Goal: Task Accomplishment & Management: Use online tool/utility

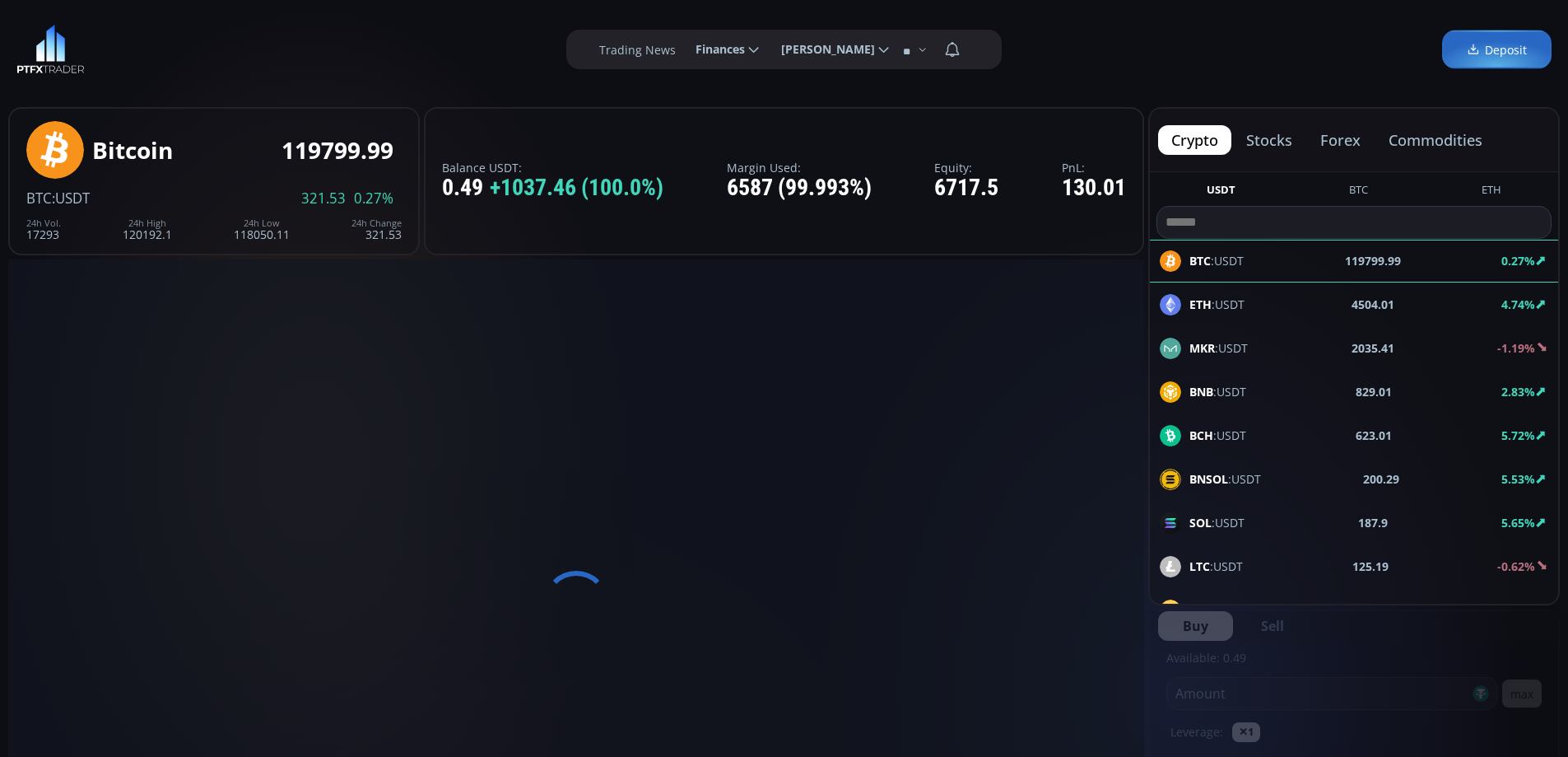
scroll to position [229, 0]
type input "********"
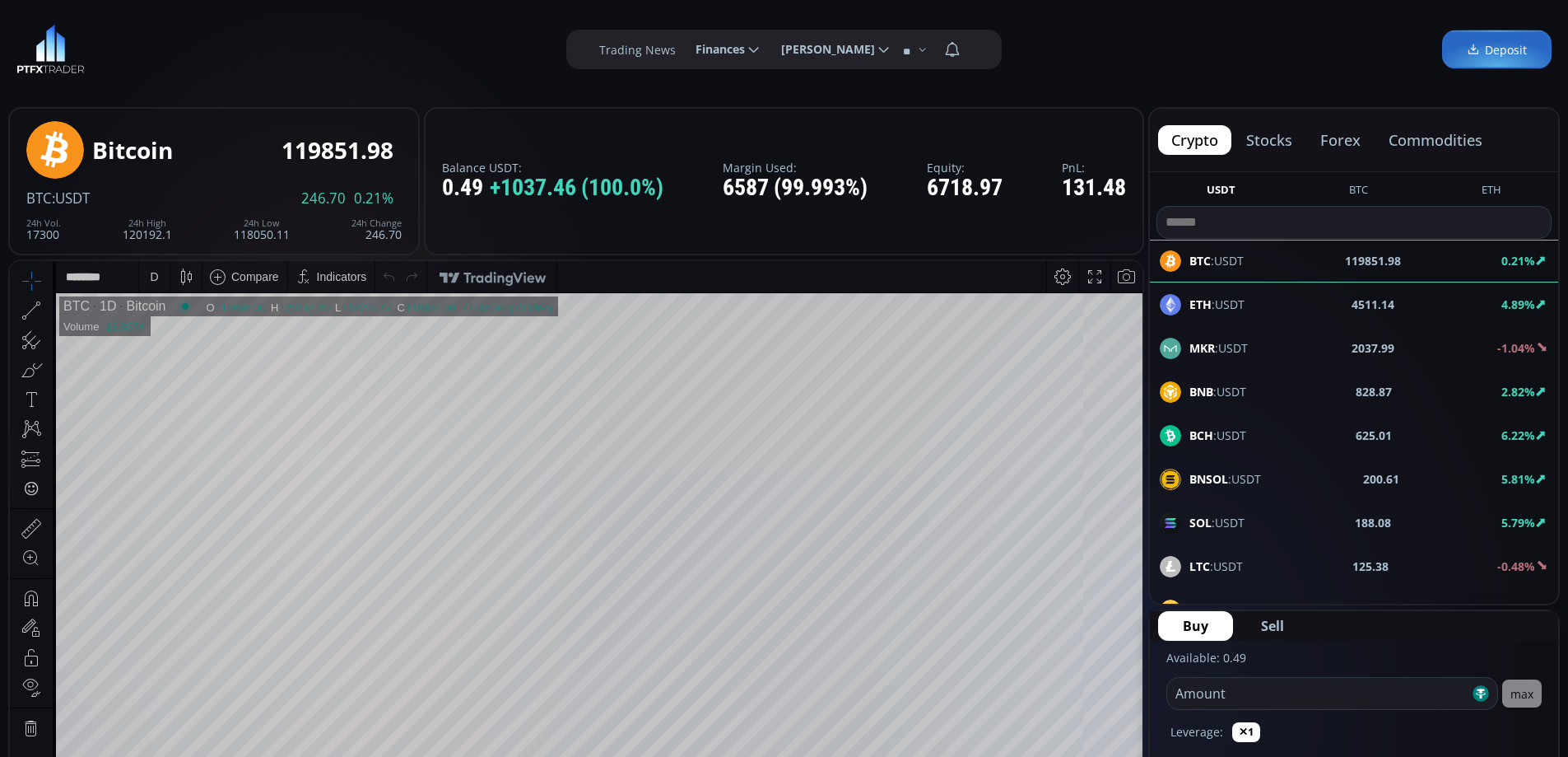
click at [156, 277] on div "D" at bounding box center [154, 277] width 8 height 13
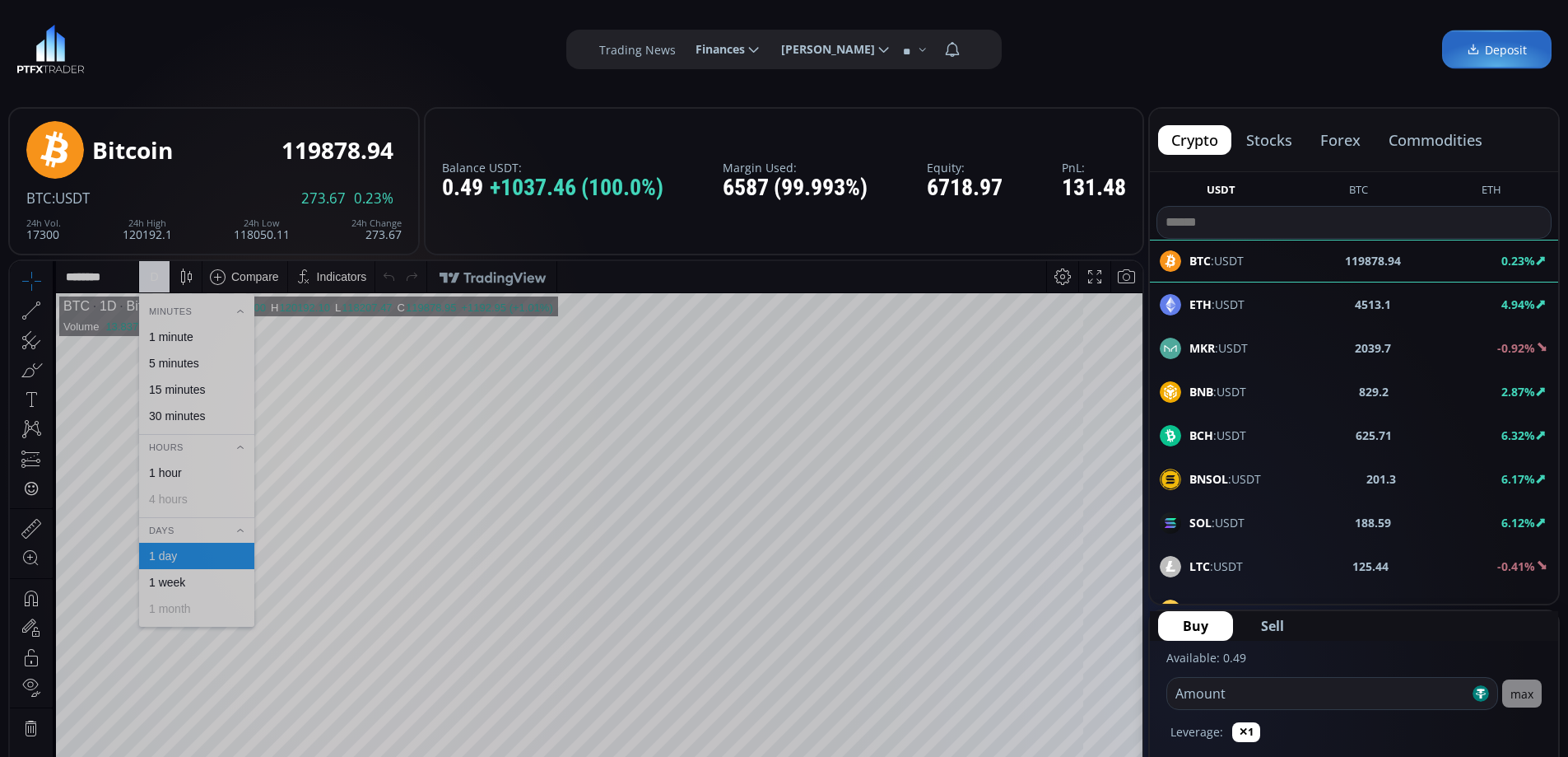
click at [190, 474] on div "1 hour" at bounding box center [195, 473] width 100 height 13
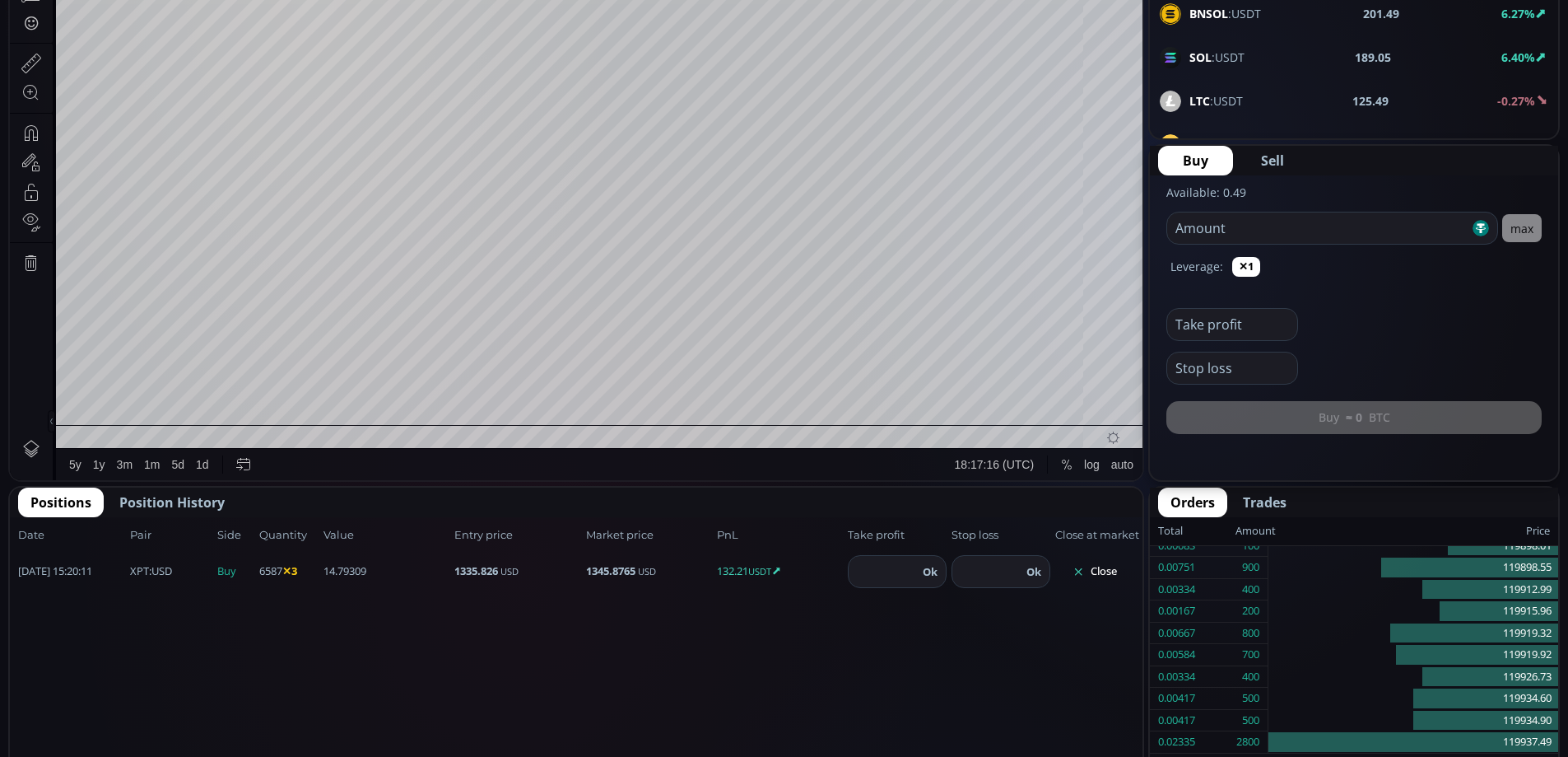
scroll to position [481, 0]
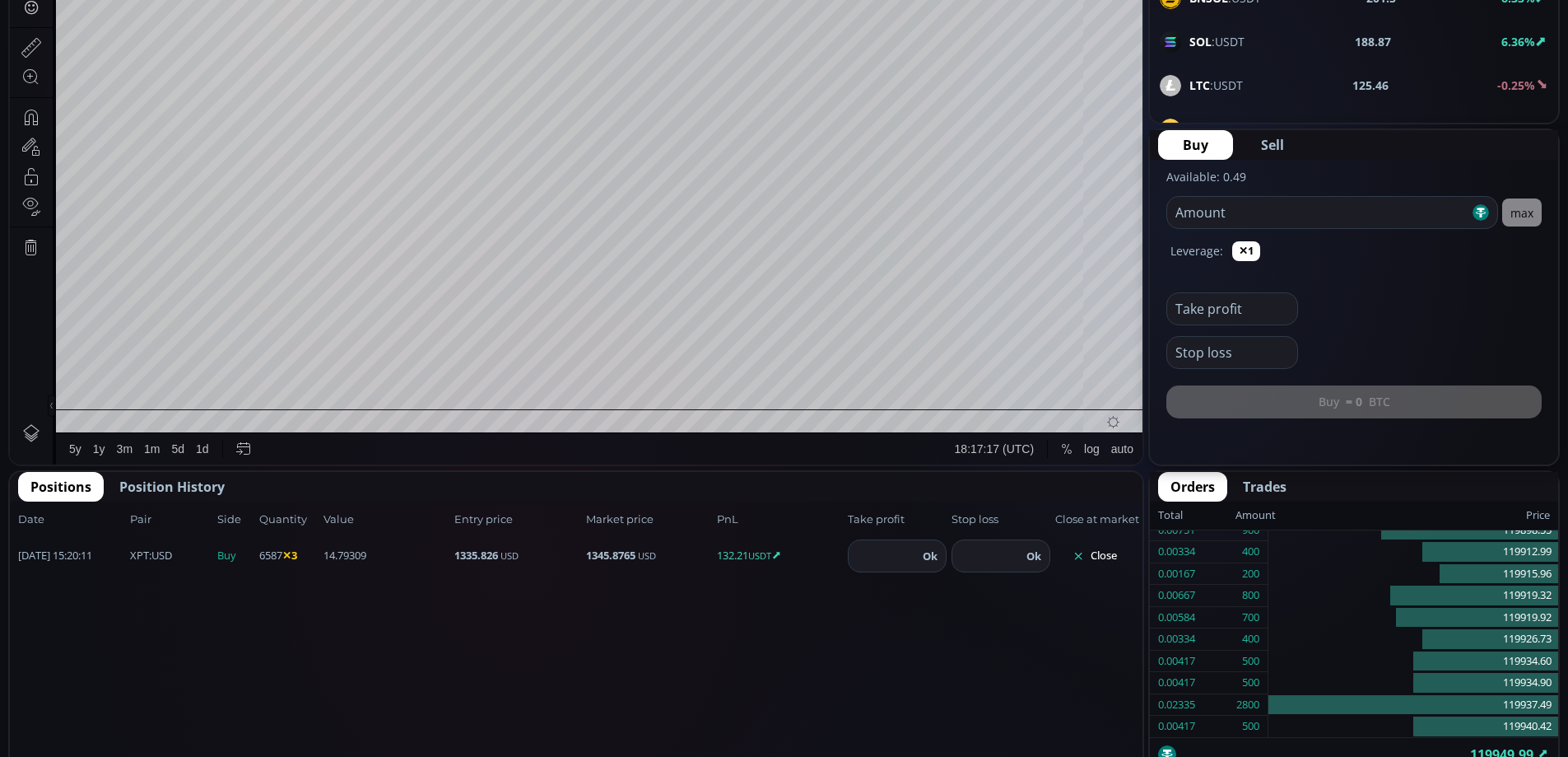
click at [1104, 558] on button "Close" at bounding box center [1094, 555] width 79 height 26
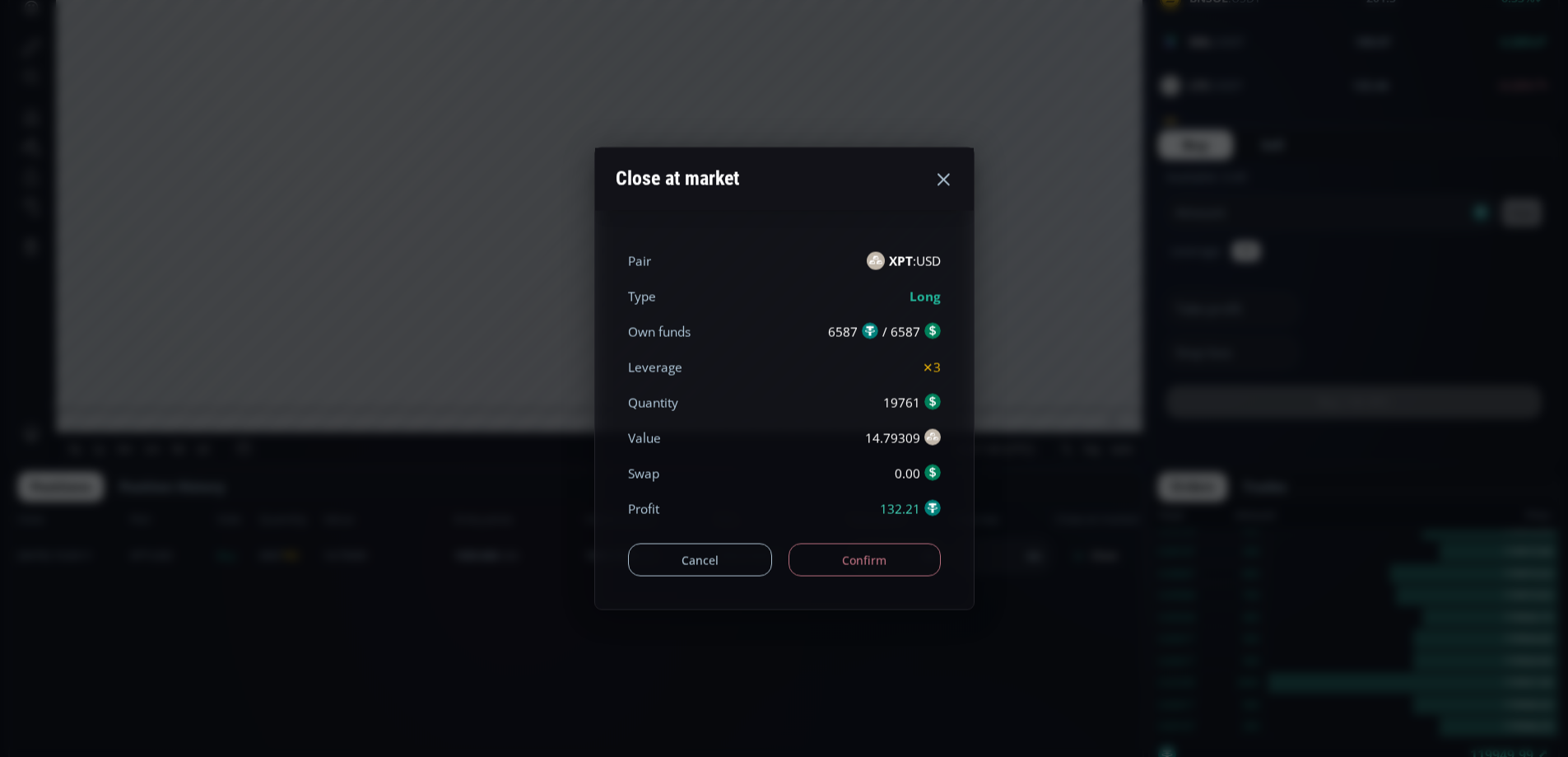
click at [896, 557] on button "Confirm" at bounding box center [865, 559] width 152 height 33
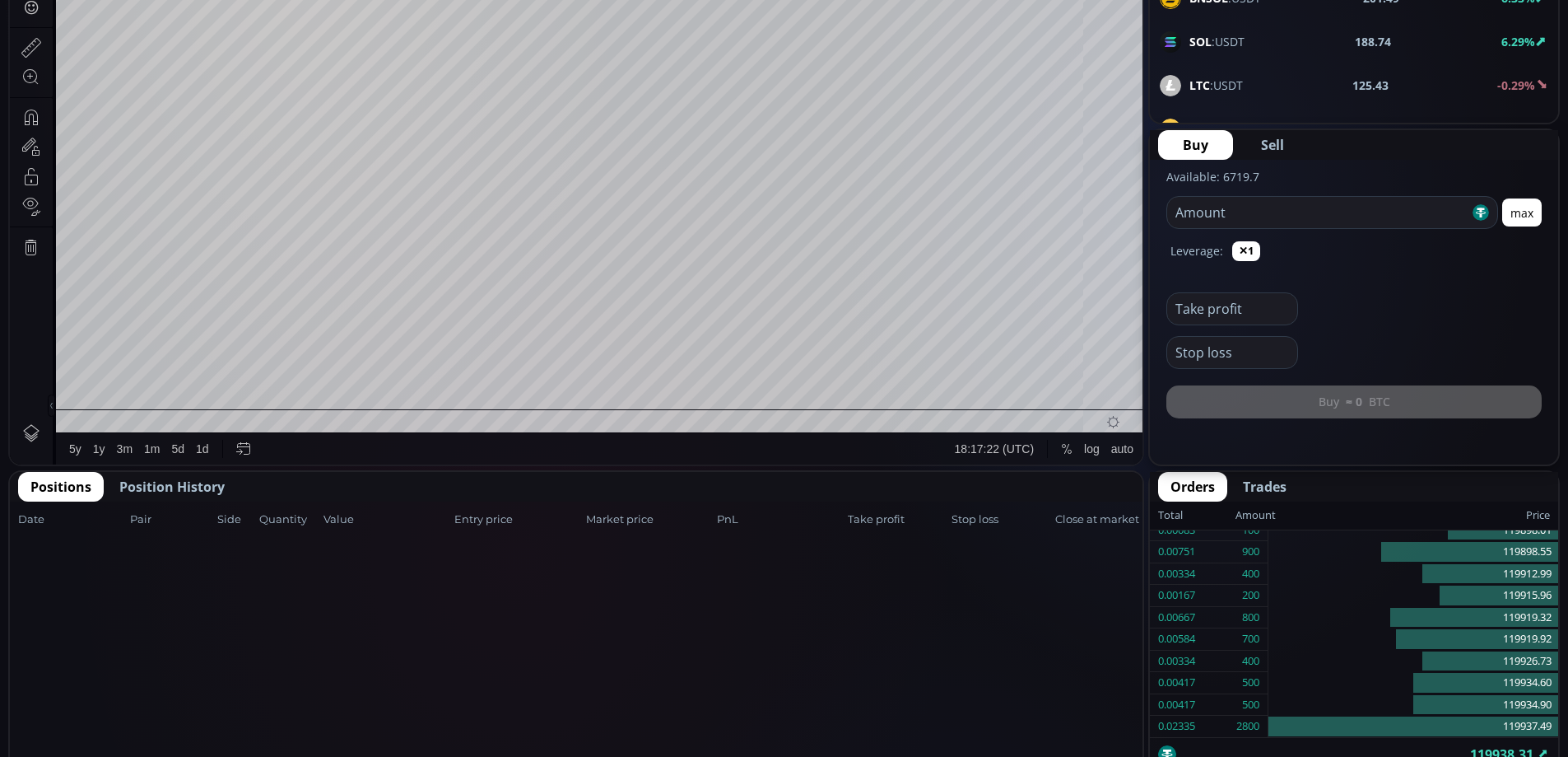
click at [184, 494] on span "Position History" at bounding box center [172, 486] width 105 height 20
